Goal: Information Seeking & Learning: Learn about a topic

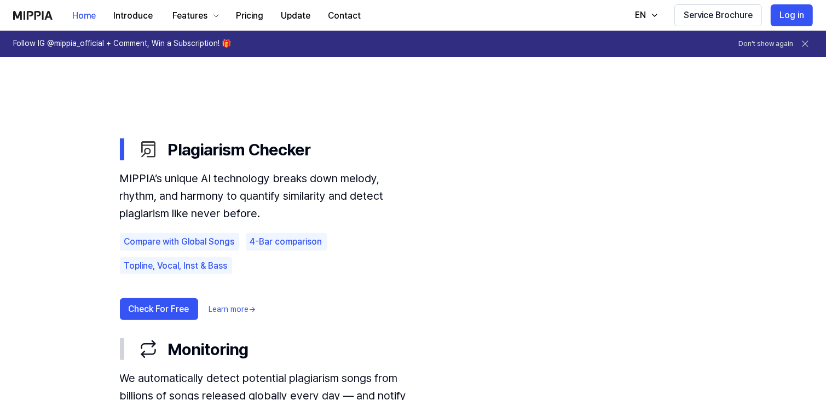
scroll to position [578, 0]
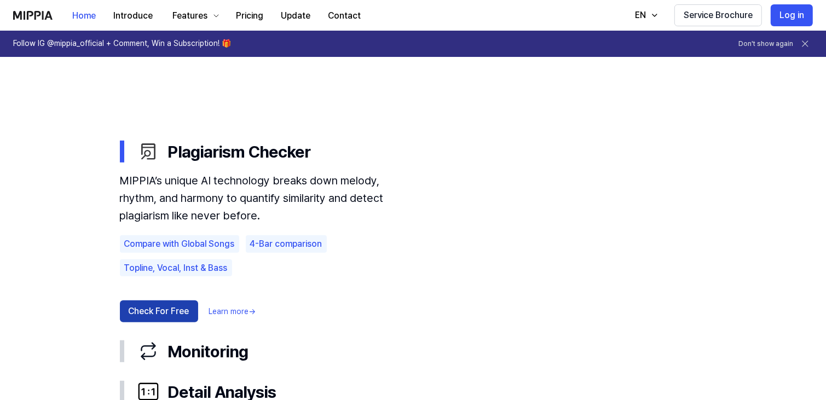
click at [185, 309] on button "Check For Free" at bounding box center [159, 312] width 78 height 22
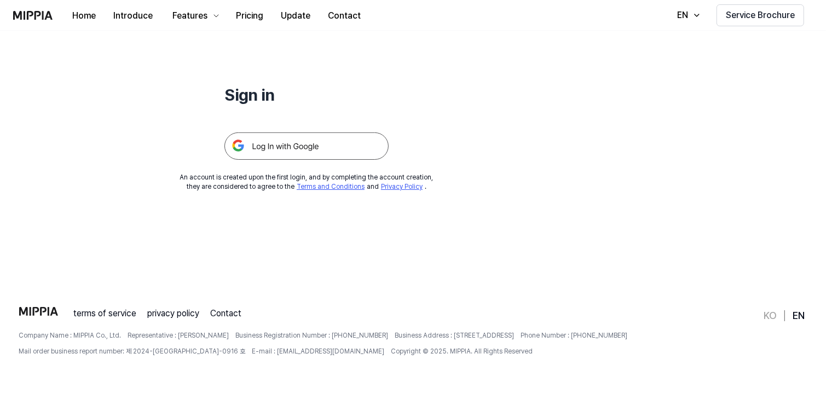
scroll to position [0, 0]
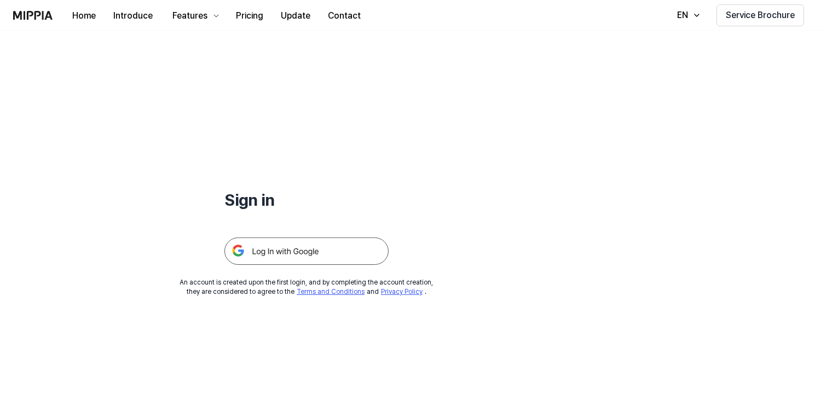
click at [327, 244] on img at bounding box center [306, 251] width 164 height 27
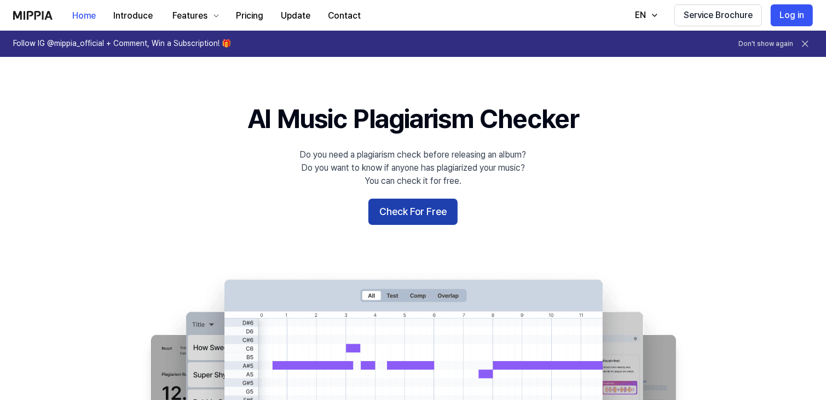
click at [409, 210] on button "Check For Free" at bounding box center [412, 212] width 89 height 26
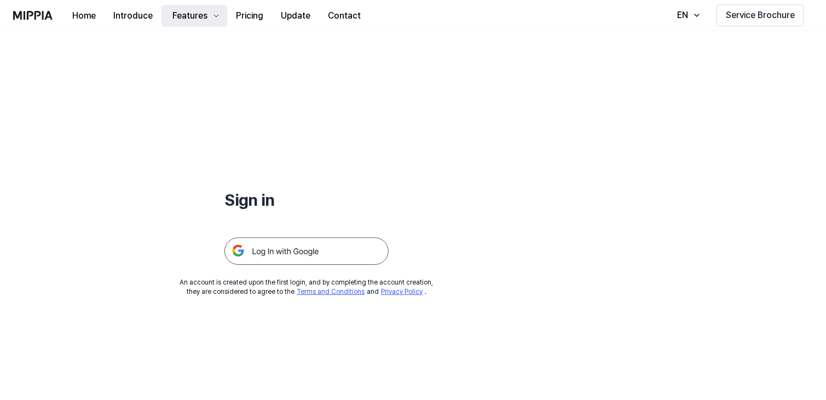
click at [195, 18] on div "Features" at bounding box center [189, 15] width 39 height 13
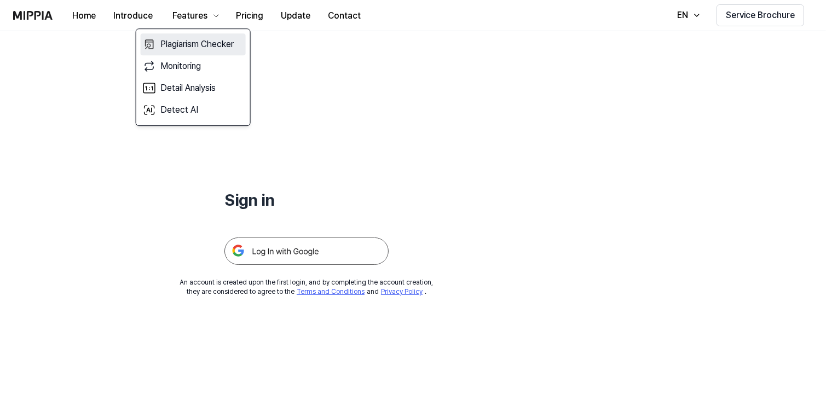
click at [203, 38] on link "Plagiarism Checker" at bounding box center [193, 44] width 105 height 22
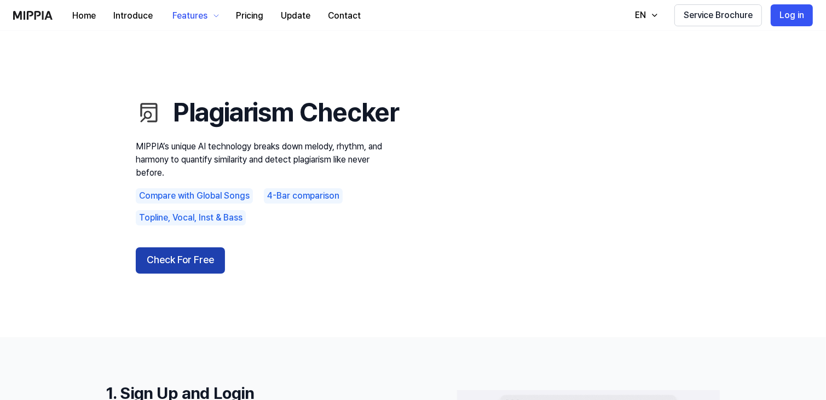
click at [168, 274] on button "Check For Free" at bounding box center [180, 260] width 89 height 26
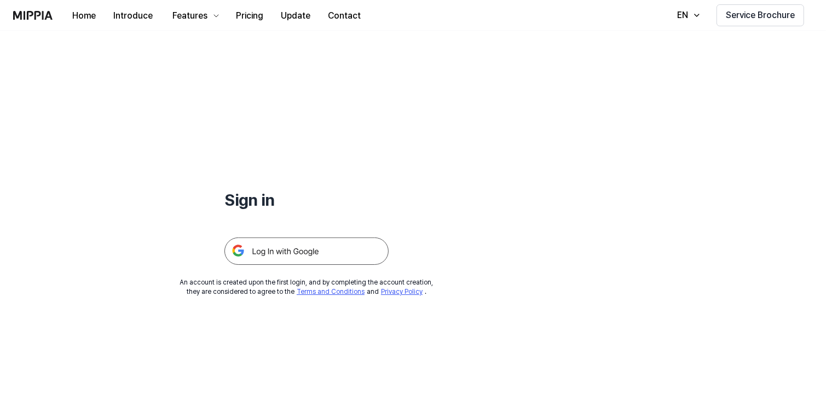
click at [271, 241] on img at bounding box center [306, 251] width 164 height 27
